Goal: Transaction & Acquisition: Download file/media

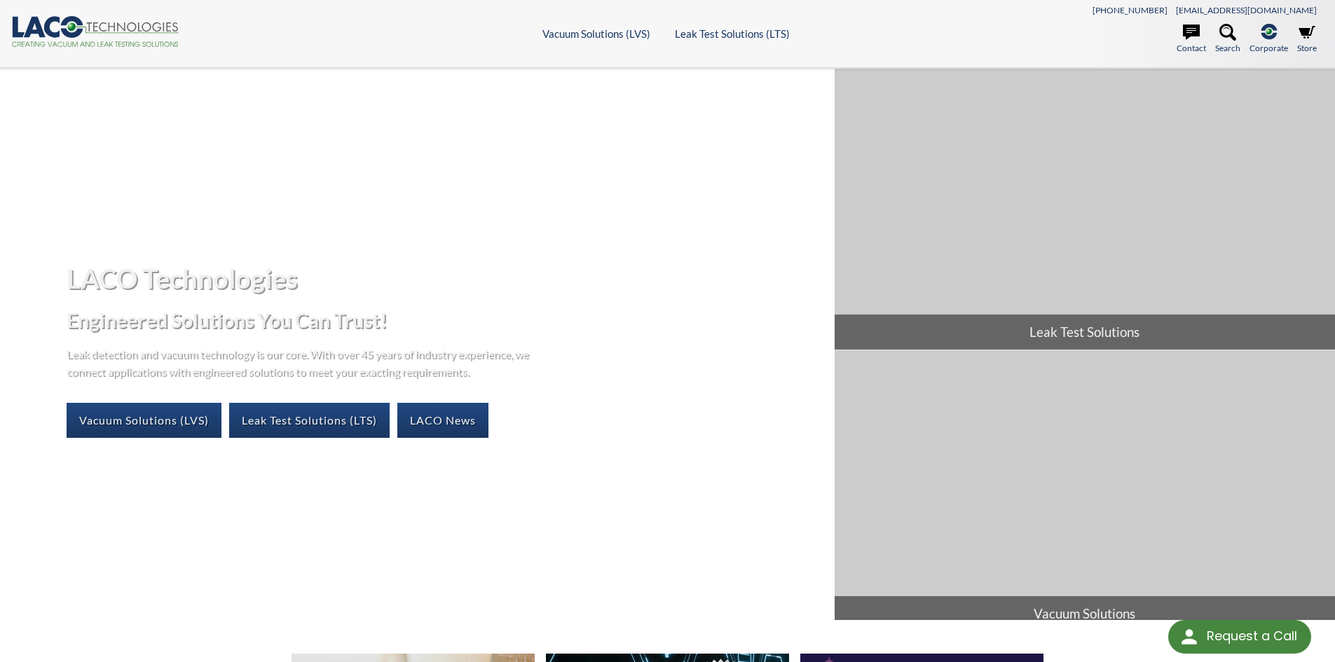
select select "Language Translate Widget"
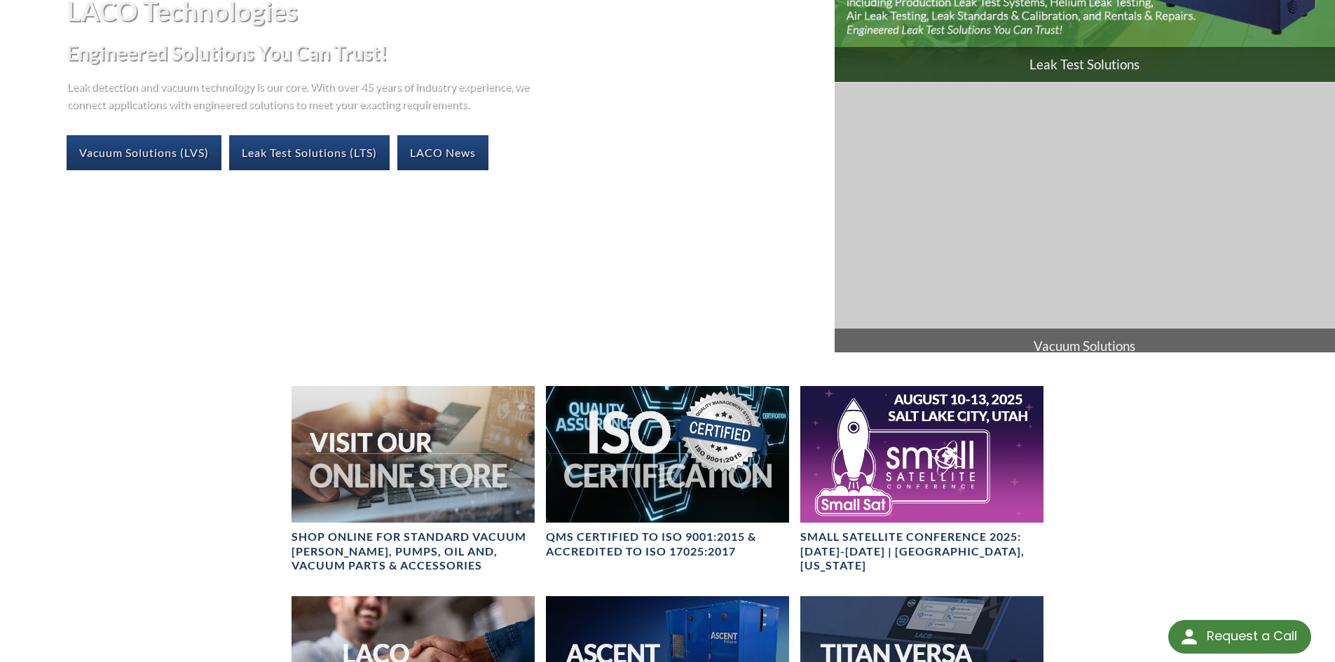
scroll to position [280, 0]
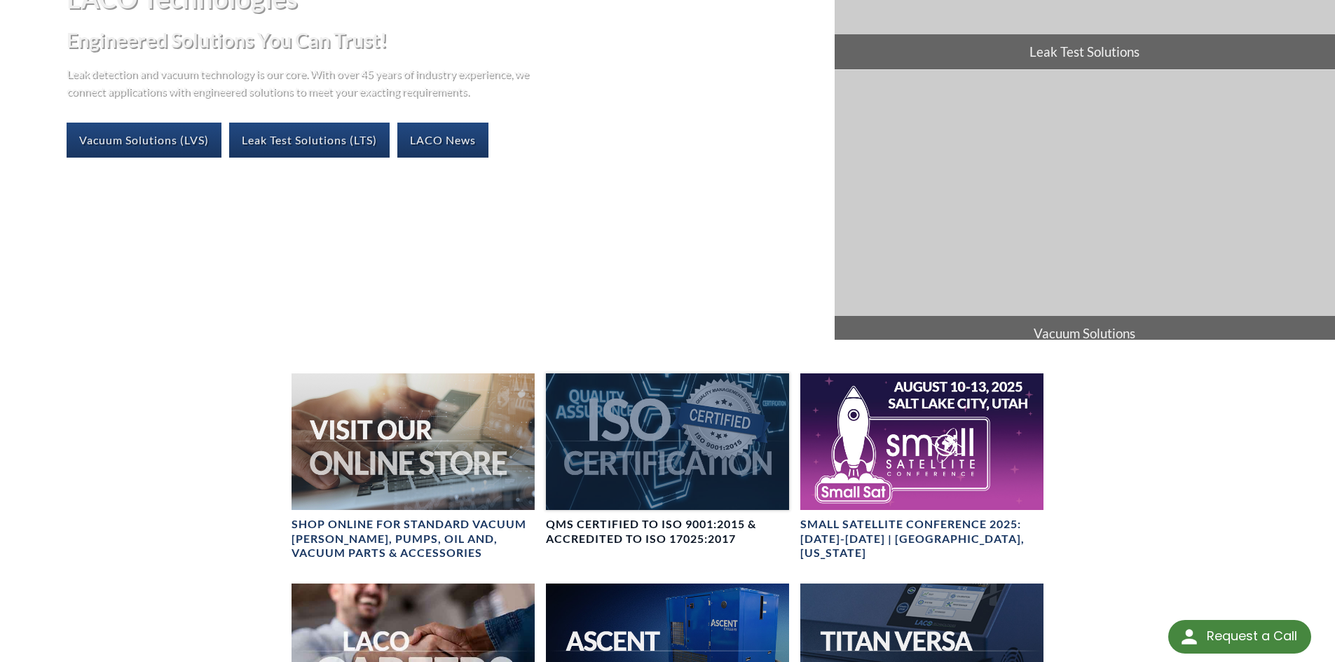
click at [684, 450] on div at bounding box center [667, 441] width 243 height 137
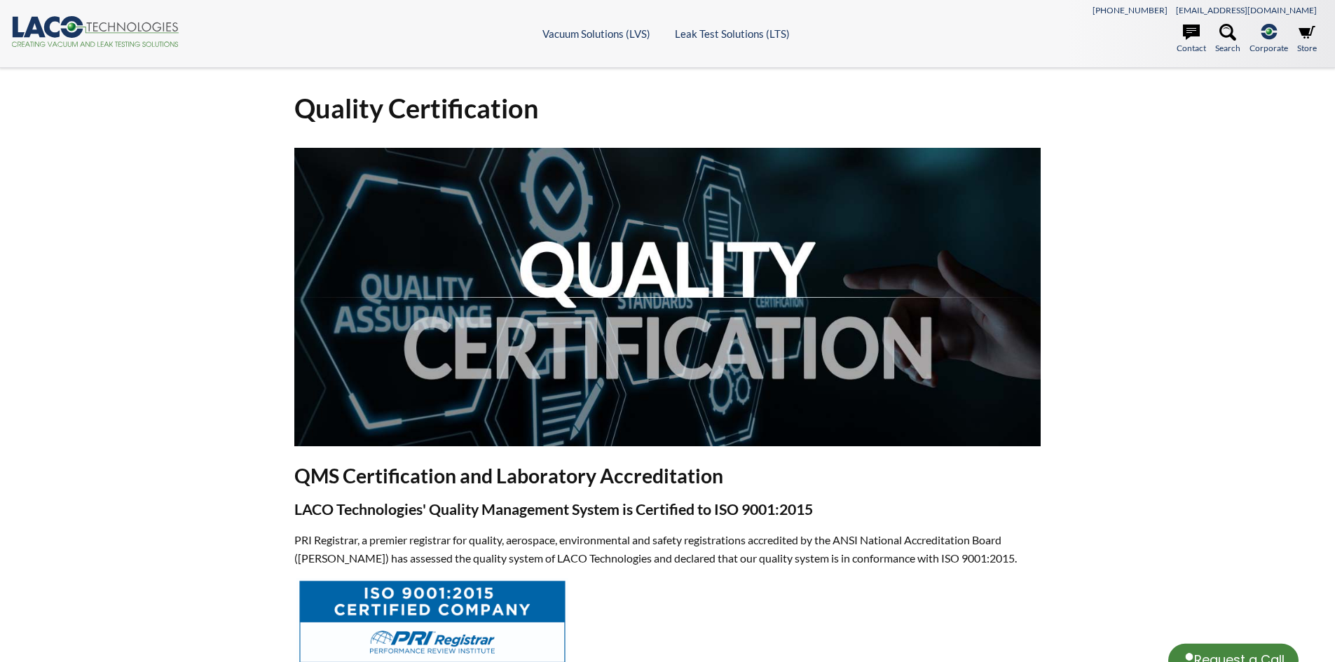
select select "Language Translate Widget"
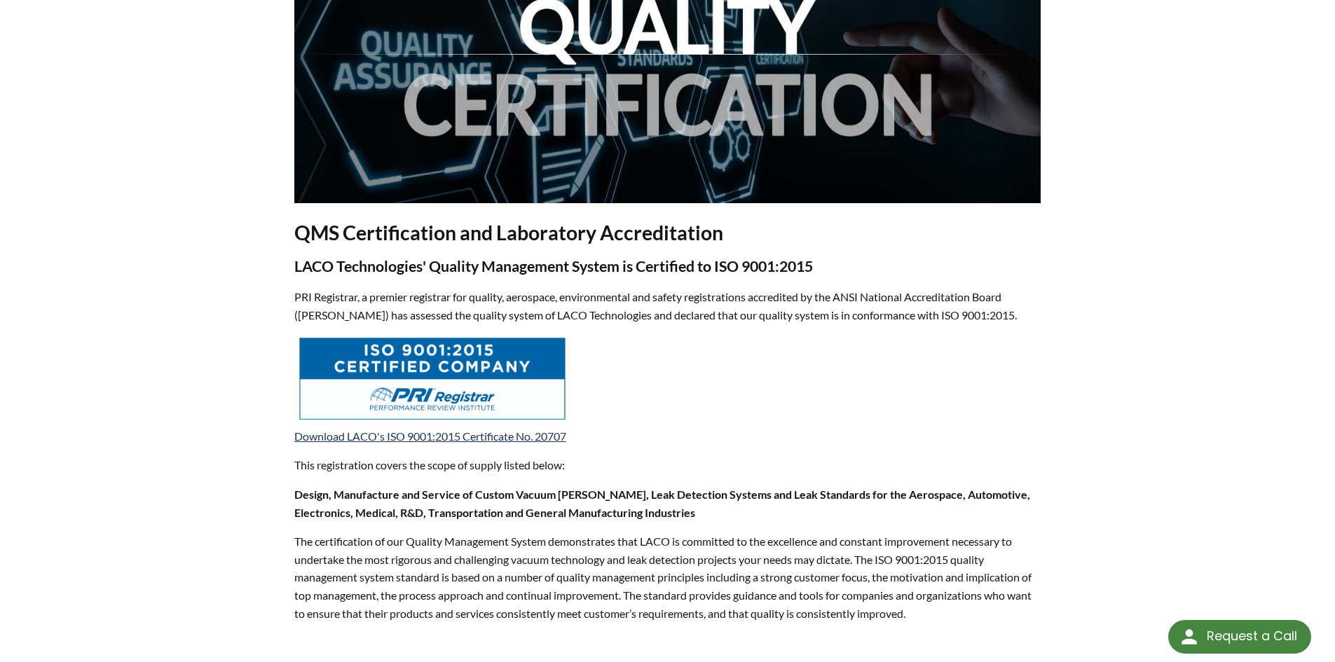
scroll to position [280, 0]
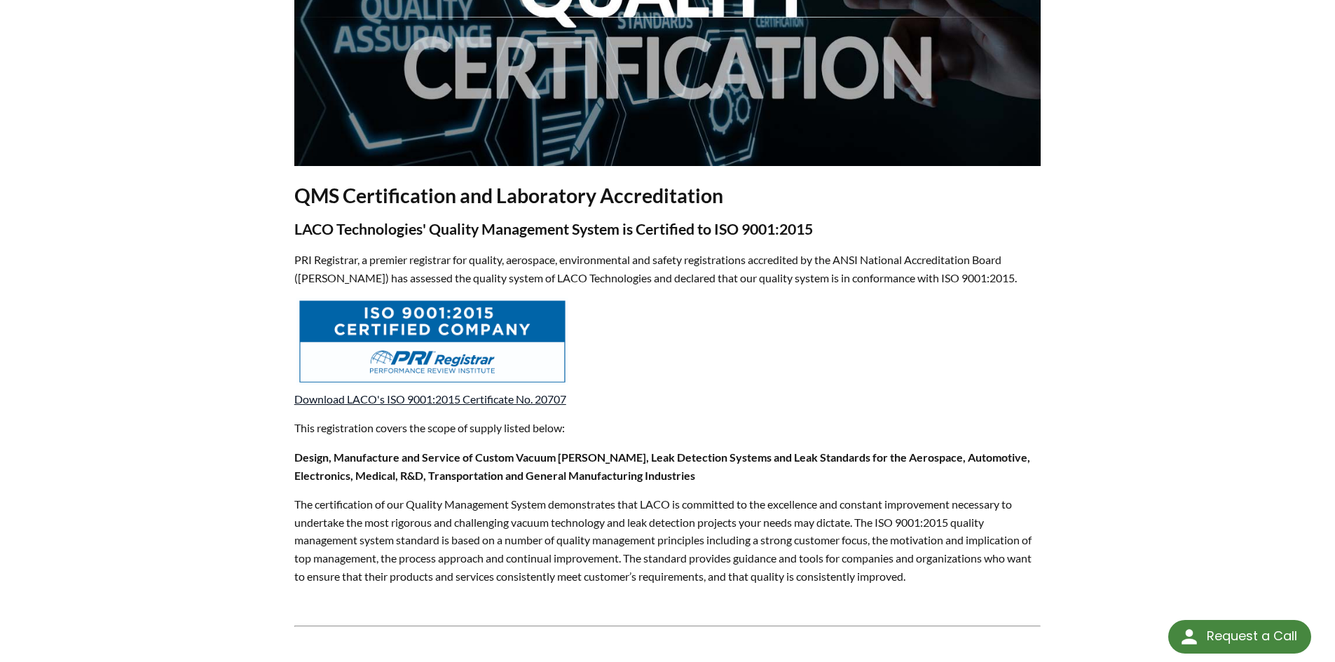
click at [477, 400] on link "Download LACO's ISO 9001:2015 Certificate No. 20707" at bounding box center [430, 398] width 272 height 13
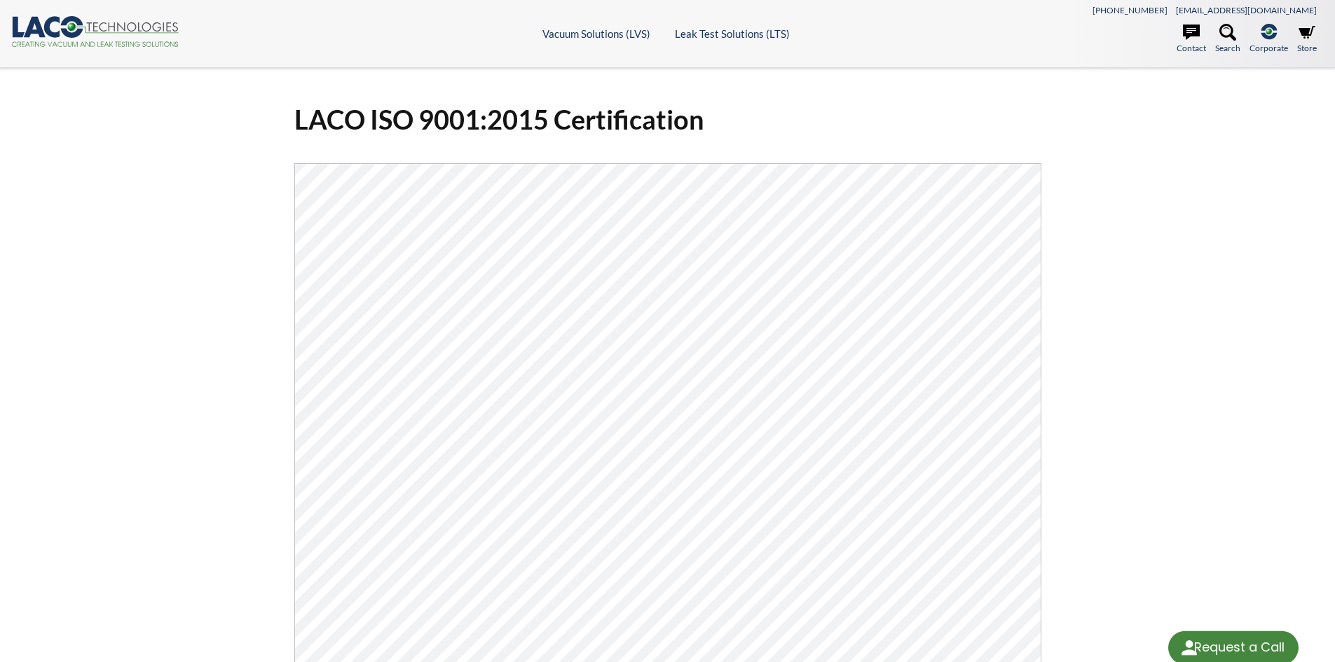
select select "Language Translate Widget"
click at [1144, 394] on div "LACO ISO 9001:2015 Certification Click Here To Download" at bounding box center [667, 469] width 1335 height 803
